Goal: Entertainment & Leisure: Consume media (video, audio)

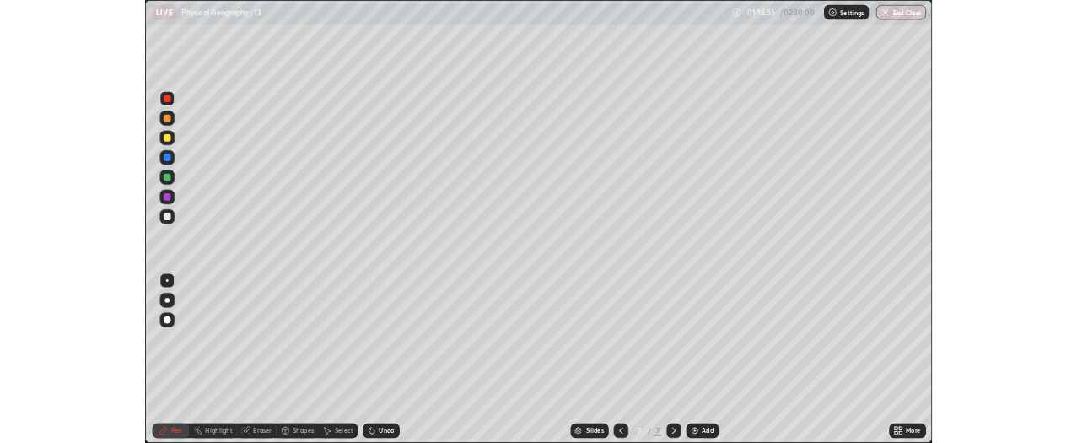
scroll to position [607, 1080]
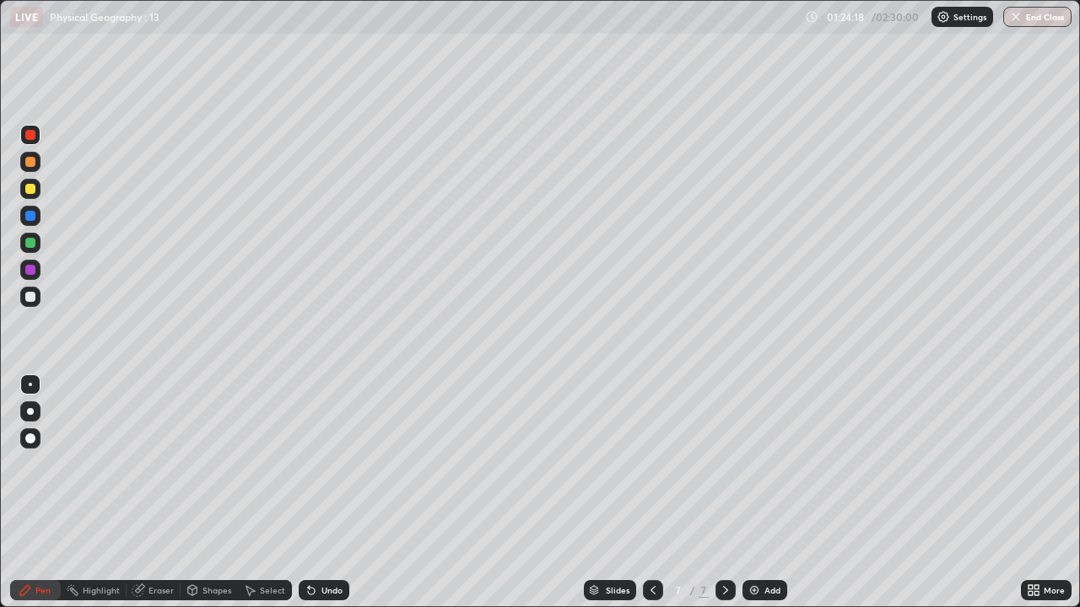
click at [327, 586] on div "Undo" at bounding box center [331, 590] width 21 height 8
click at [317, 585] on div "Undo" at bounding box center [324, 590] width 51 height 20
click at [775, 592] on div "Add" at bounding box center [772, 590] width 16 height 8
click at [649, 588] on icon at bounding box center [652, 590] width 13 height 13
click at [1030, 593] on icon at bounding box center [1030, 593] width 4 height 4
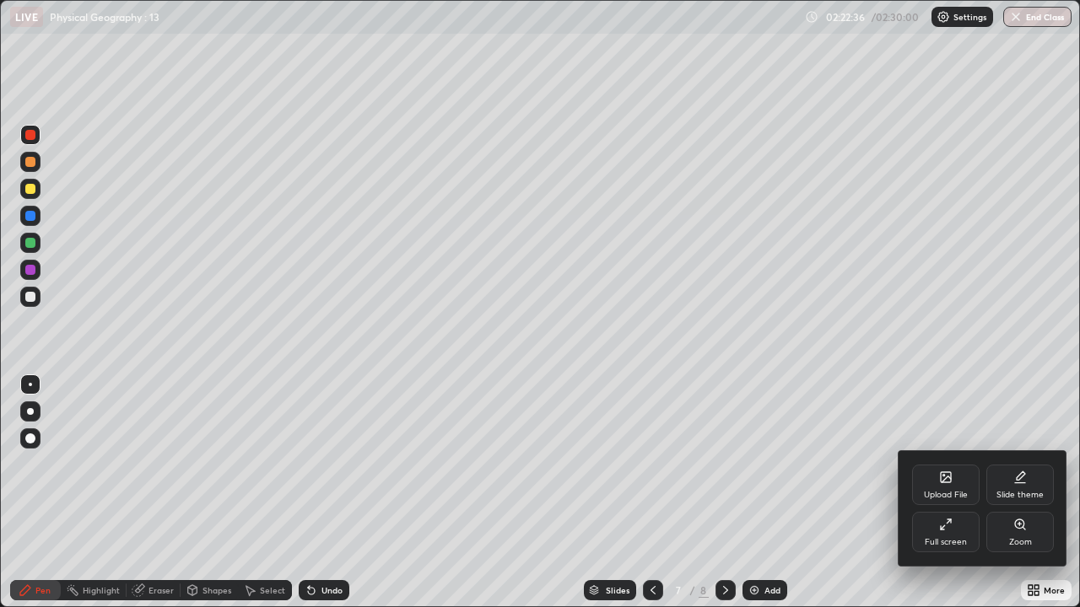
click at [942, 537] on div "Full screen" at bounding box center [945, 532] width 67 height 40
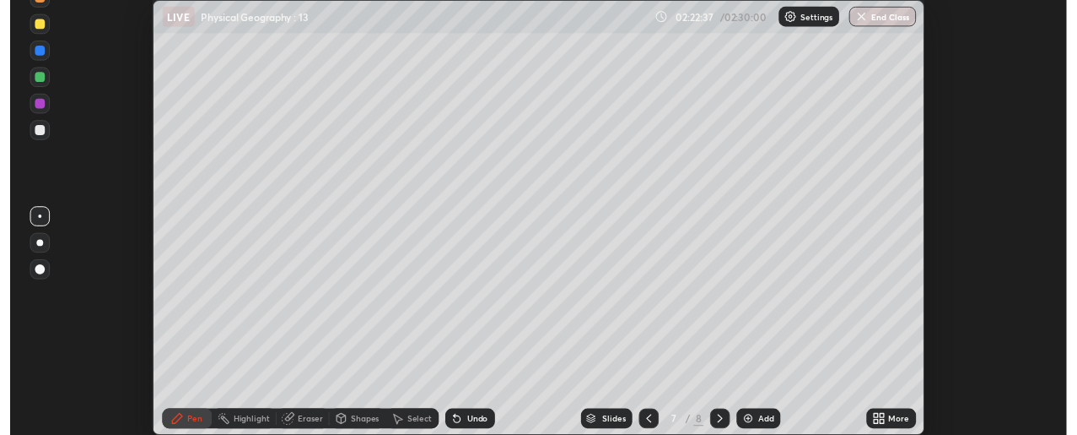
scroll to position [83927, 83293]
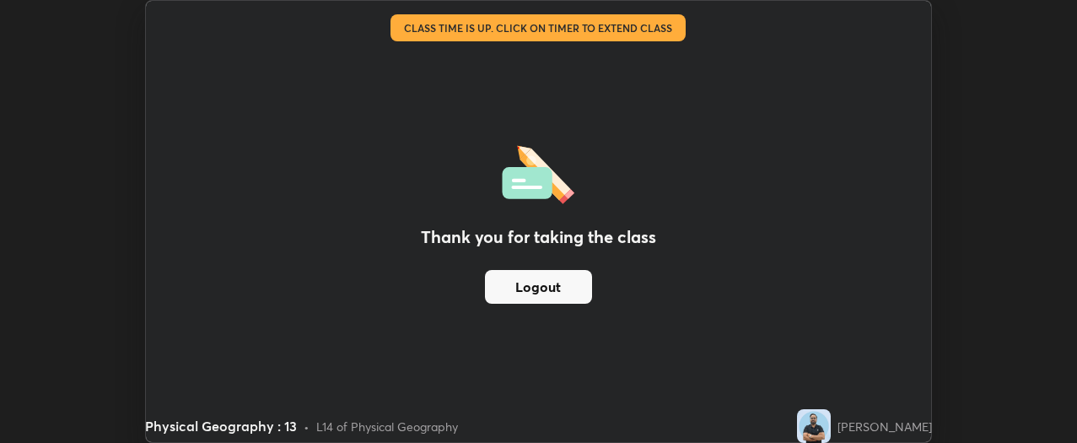
click at [519, 433] on div "Physical Geography : 13 • L14 of Physical Geography" at bounding box center [467, 426] width 645 height 34
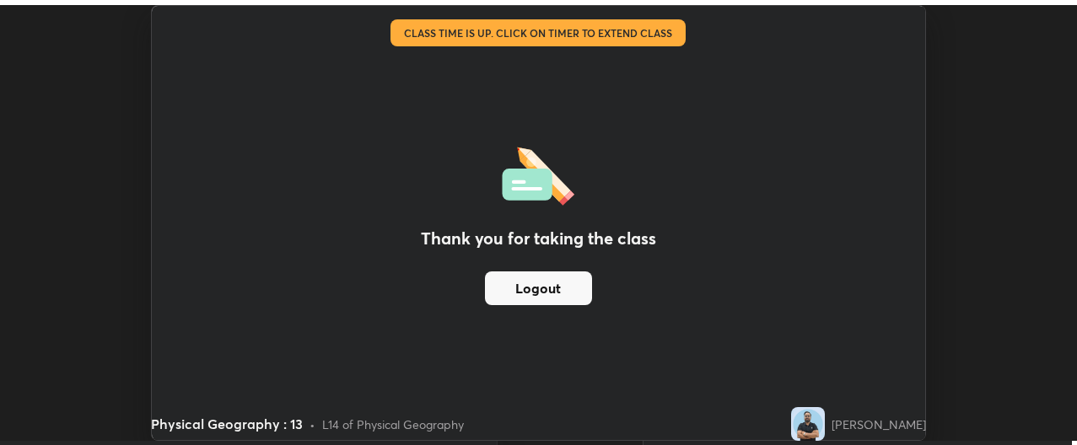
scroll to position [436, 1077]
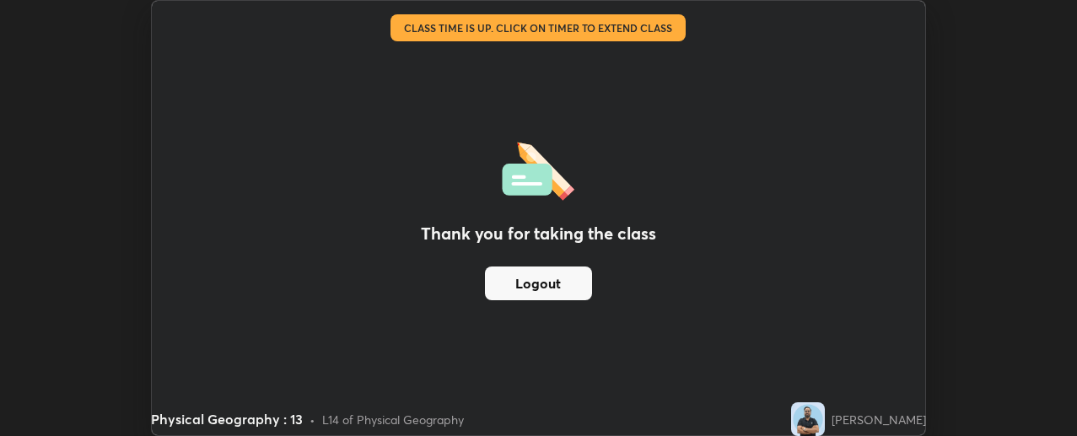
click at [639, 427] on div "Physical Geography : 13 • L14 of Physical Geography" at bounding box center [468, 419] width 634 height 34
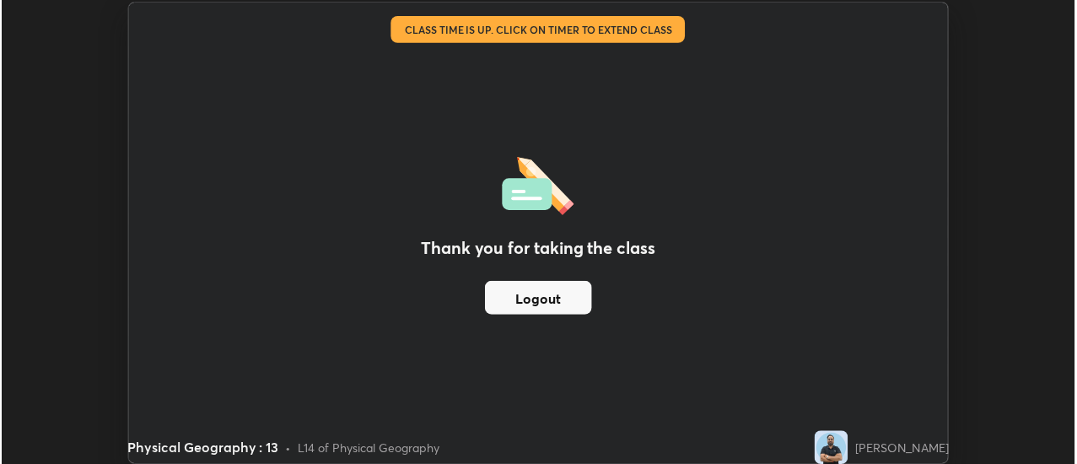
scroll to position [83906, 83293]
